Goal: Find specific page/section: Find specific page/section

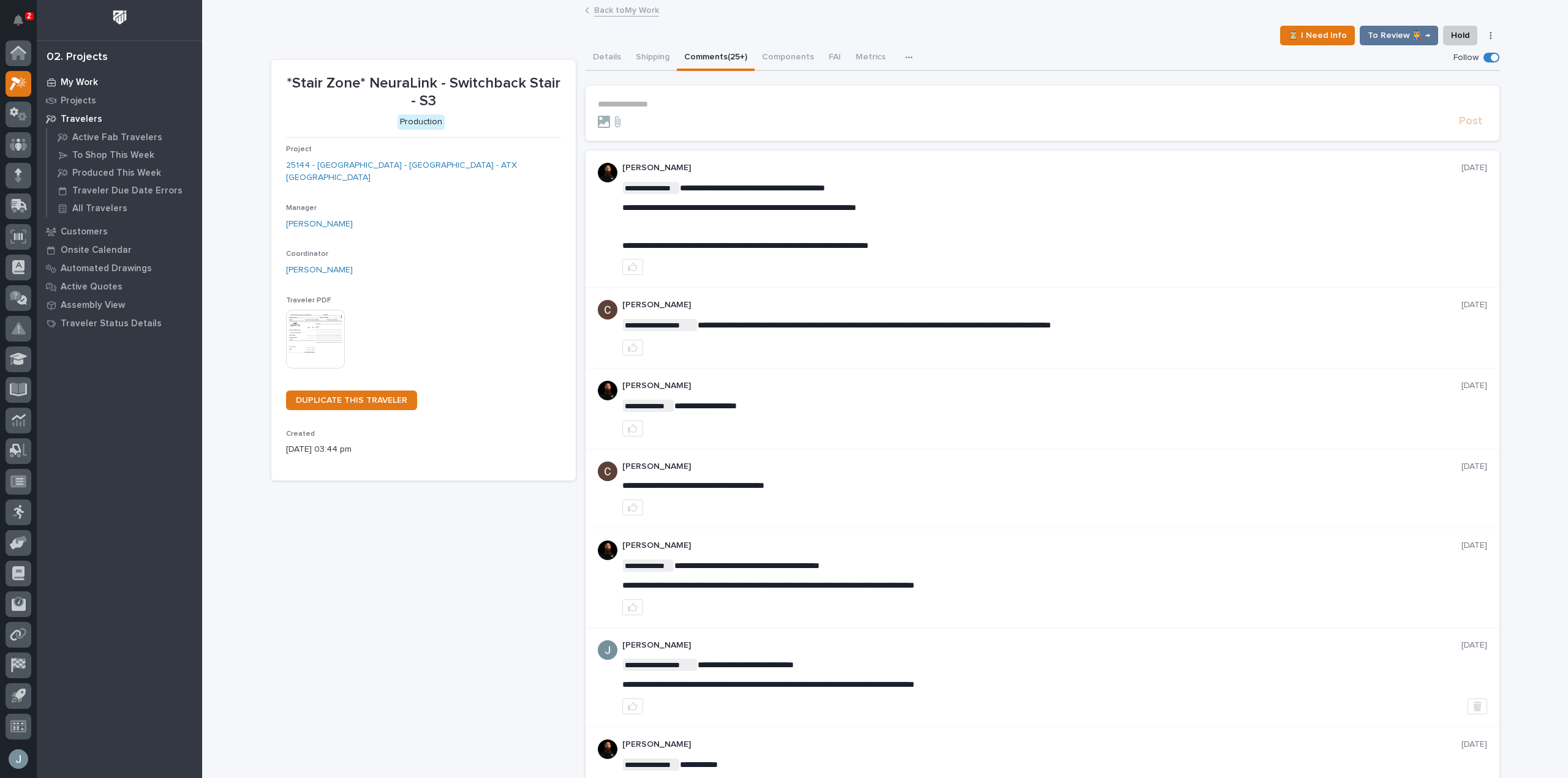
click at [91, 79] on p "My Work" at bounding box center [79, 83] width 37 height 11
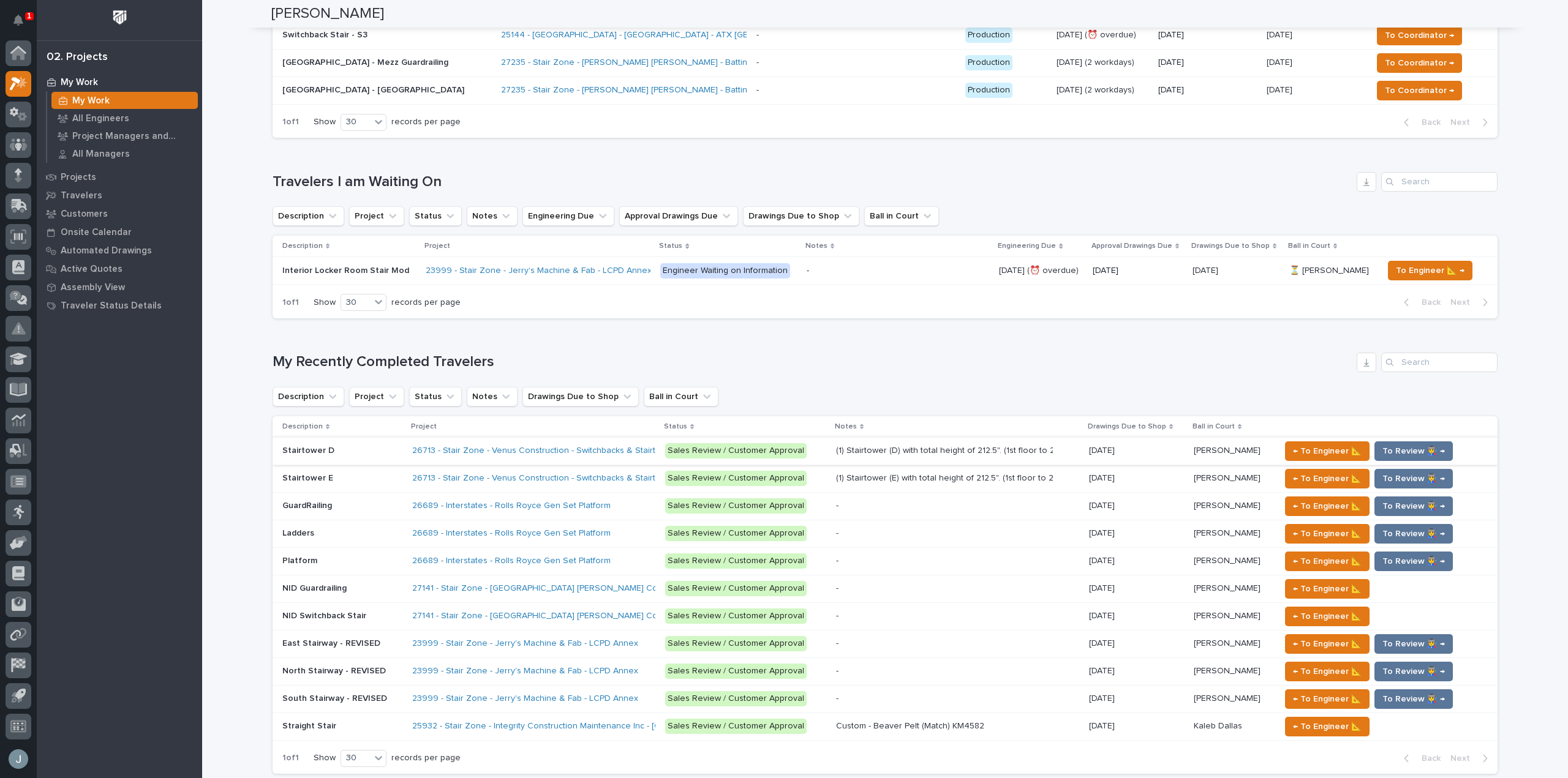
scroll to position [488, 0]
click at [377, 511] on p at bounding box center [342, 505] width 120 height 11
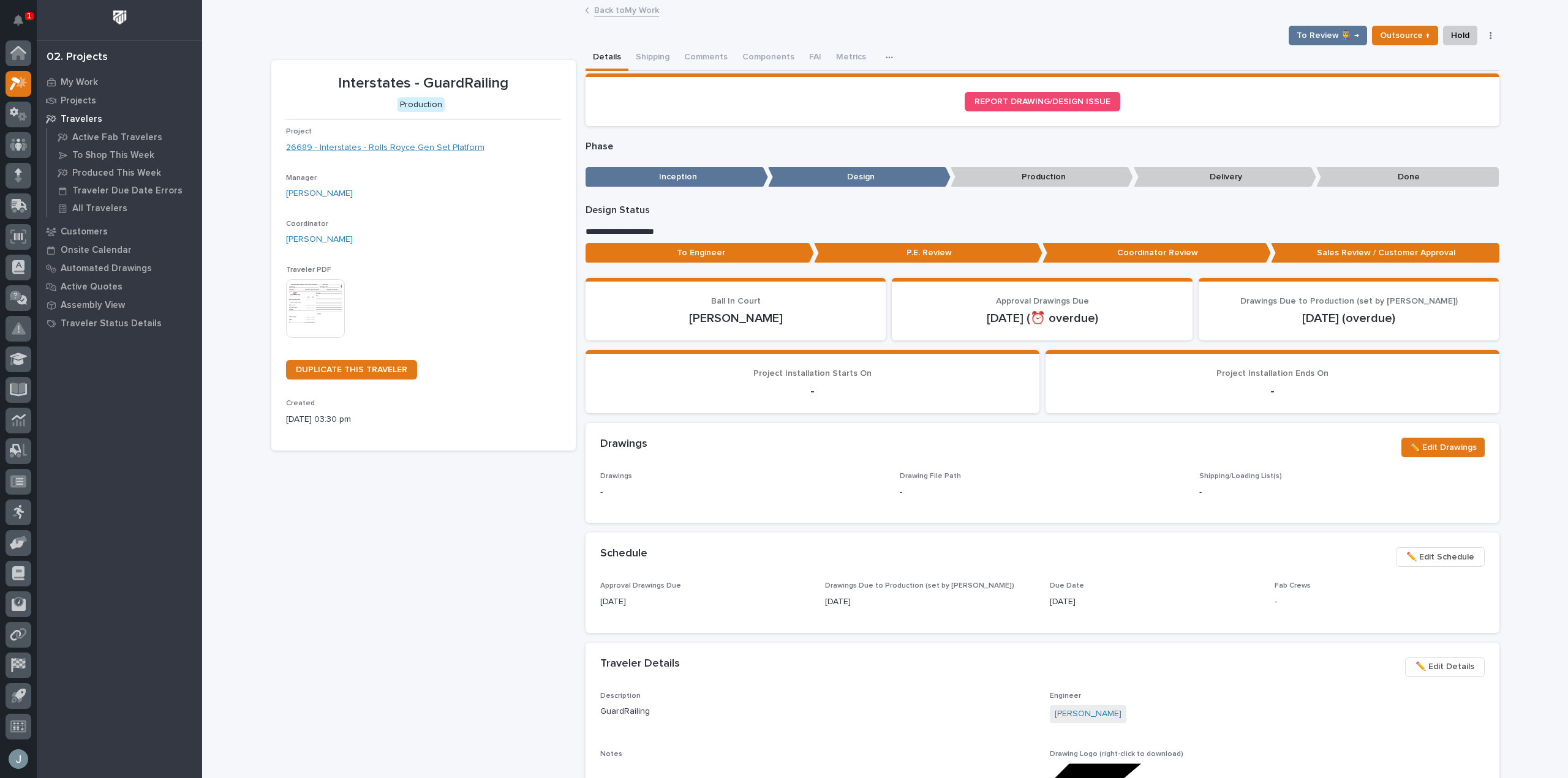
click at [451, 152] on link "26689 - Interstates - Rolls Royce Gen Set Platform" at bounding box center [385, 148] width 199 height 13
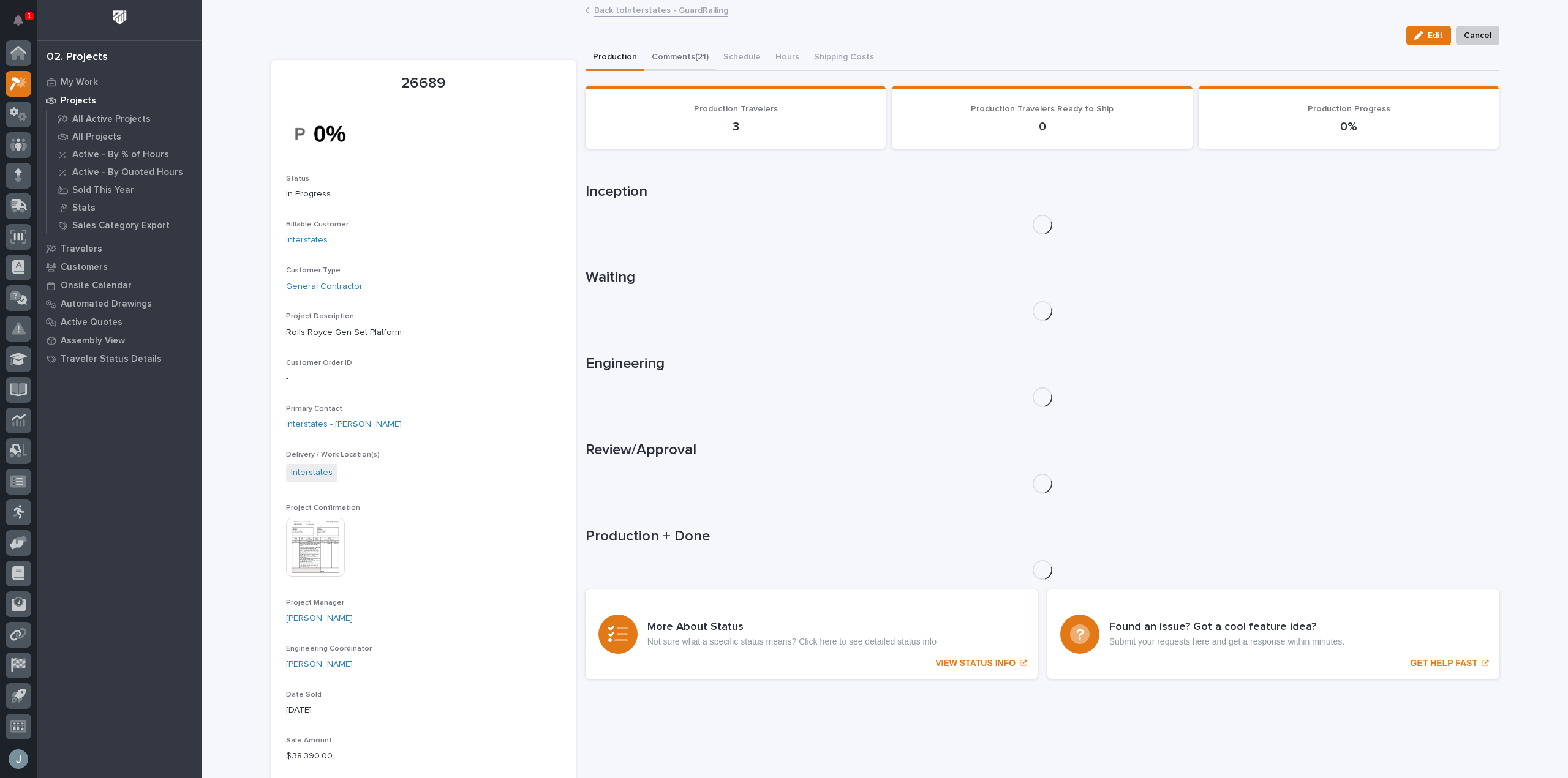
click at [690, 57] on button "Comments (21)" at bounding box center [680, 58] width 71 height 26
